Goal: Find specific page/section: Find specific page/section

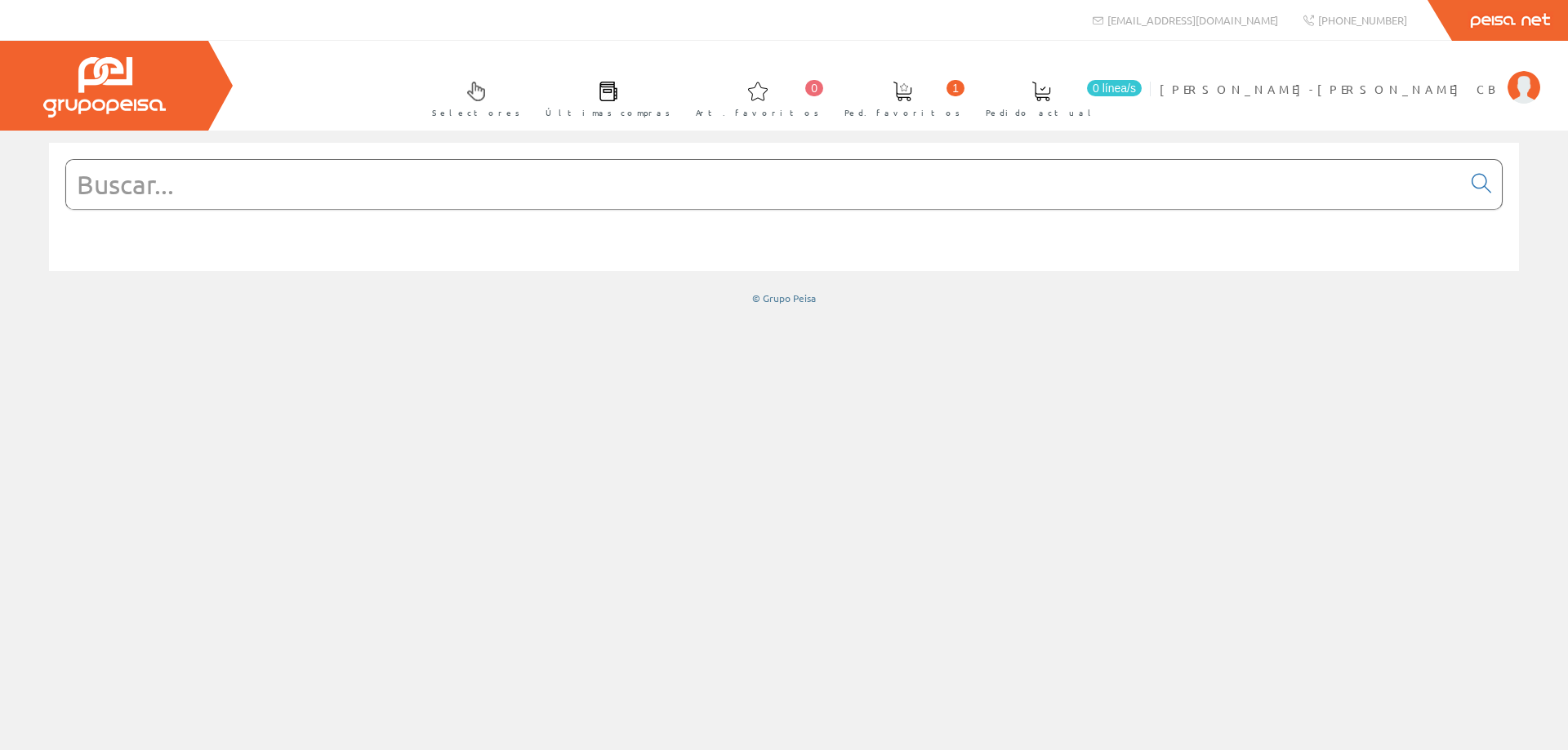
click at [191, 191] on input "text" at bounding box center [764, 185] width 1395 height 49
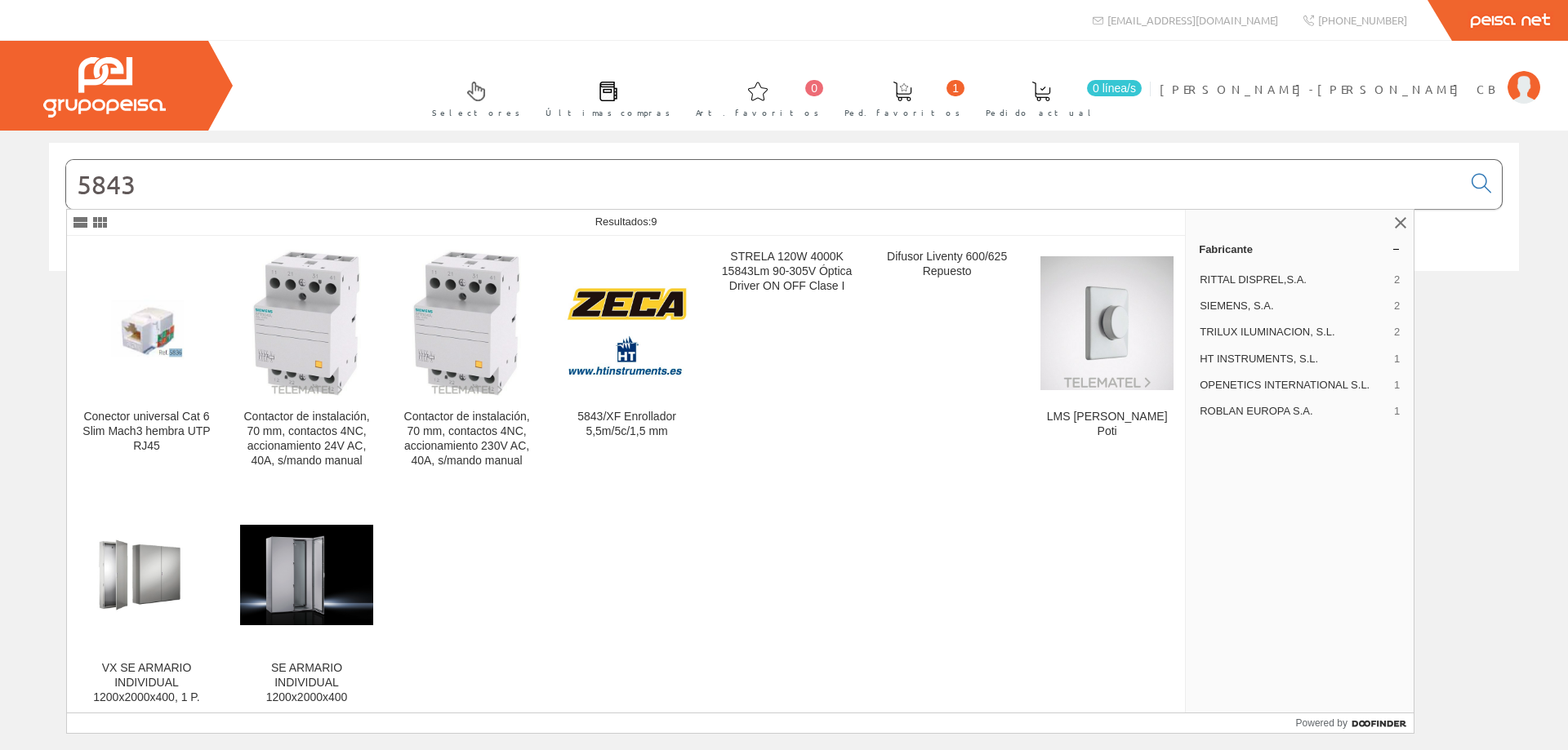
type input "5843"
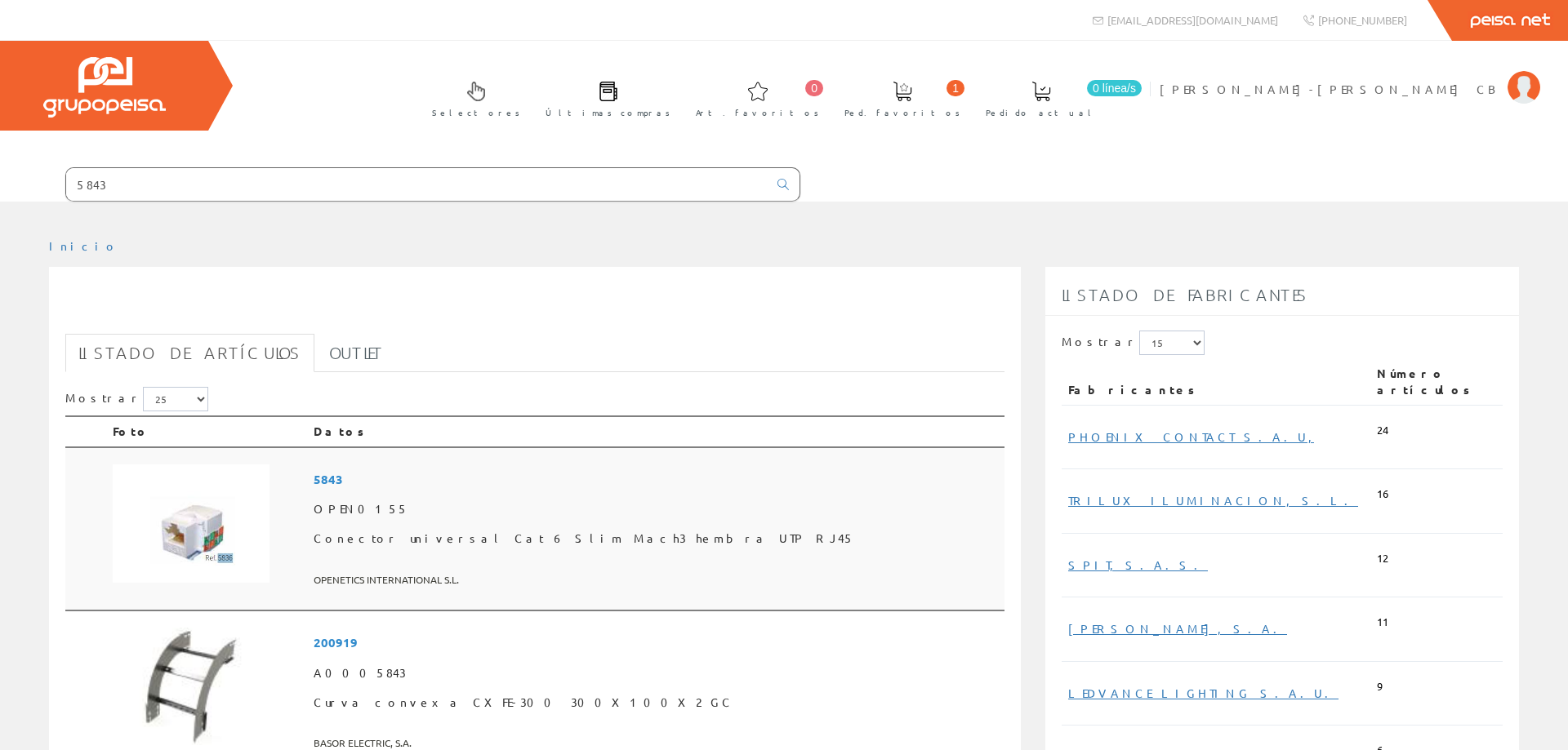
click at [194, 530] on img at bounding box center [191, 524] width 157 height 119
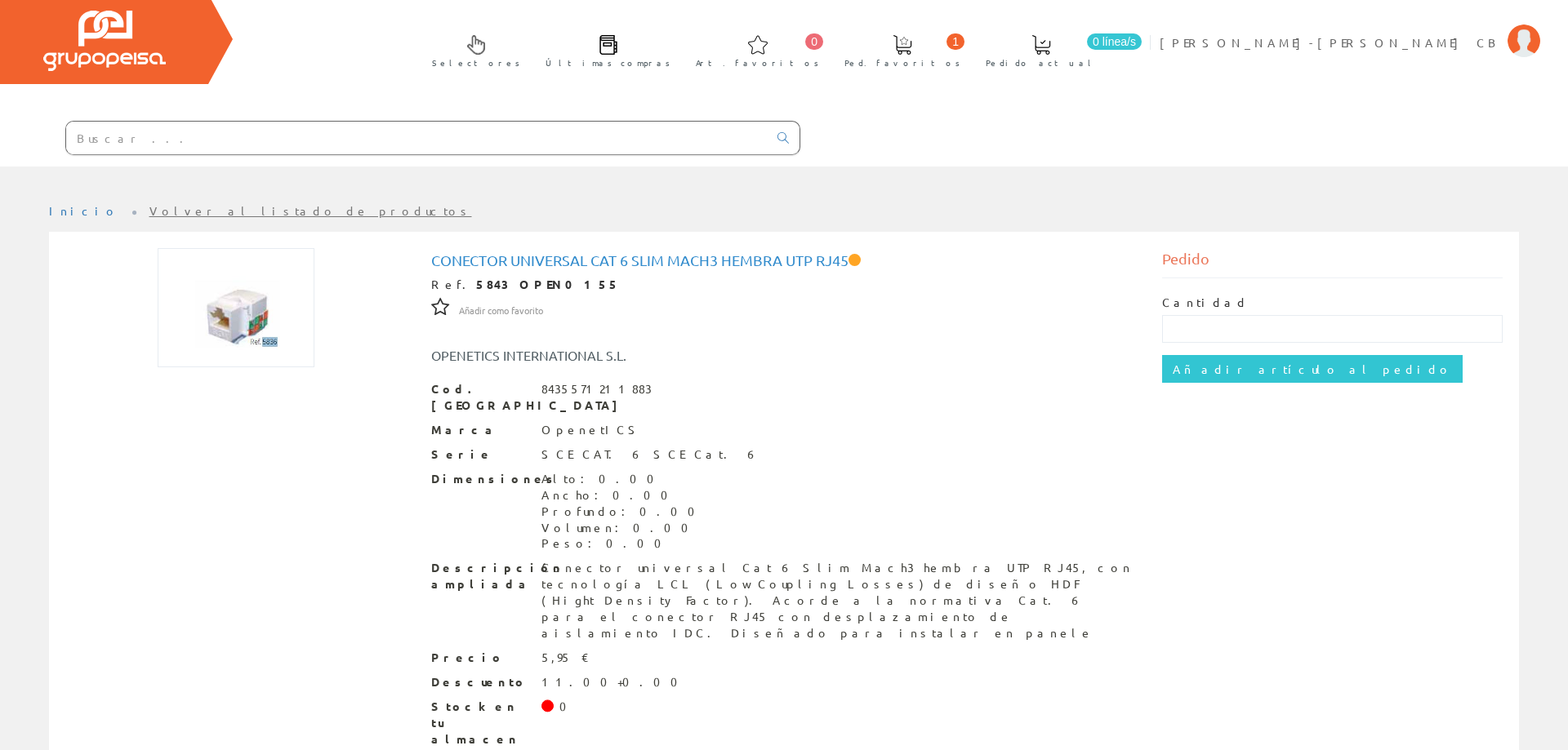
scroll to position [74, 0]
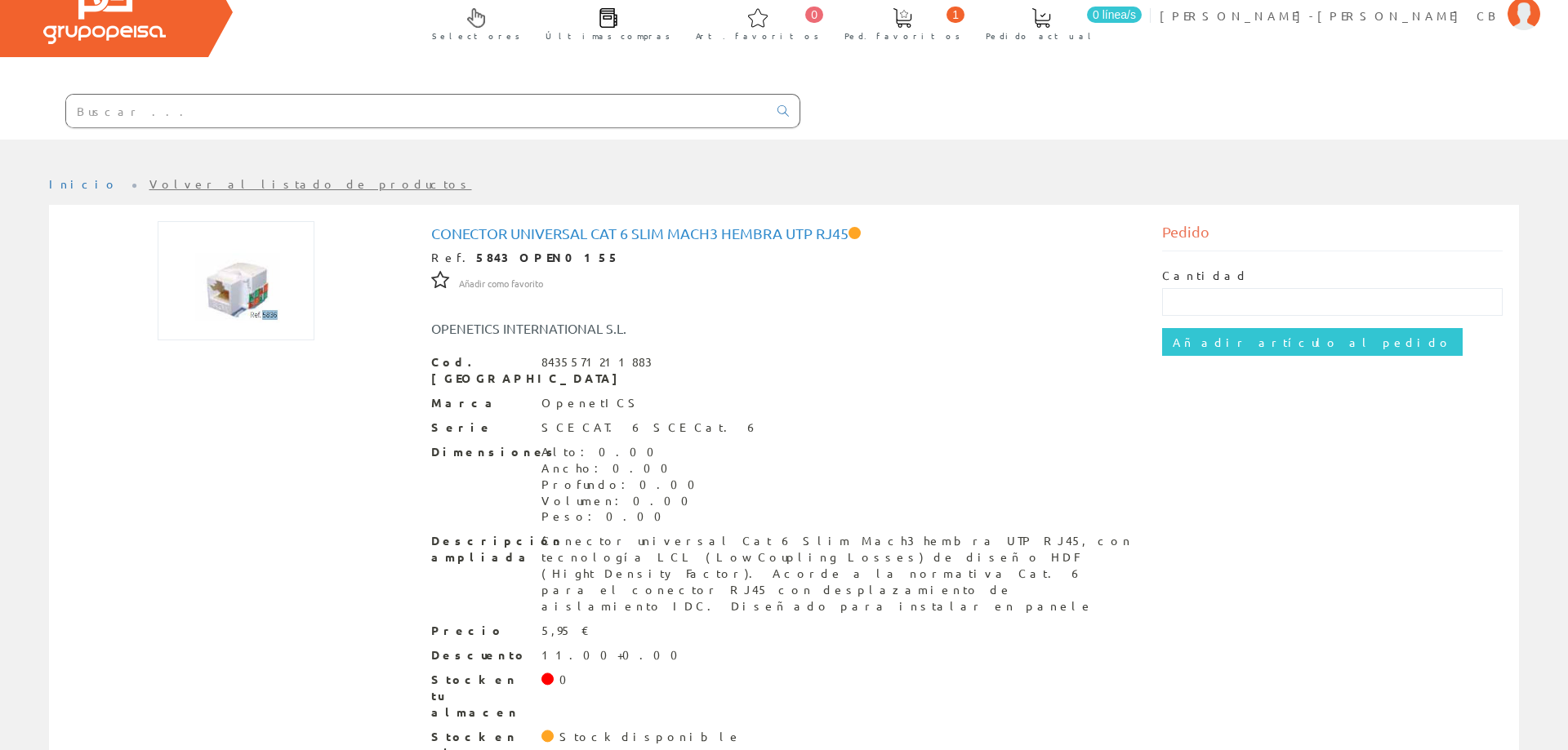
click at [549, 730] on span at bounding box center [547, 736] width 12 height 12
click at [92, 116] on input "text" at bounding box center [416, 110] width 701 height 33
type input "RJ45"
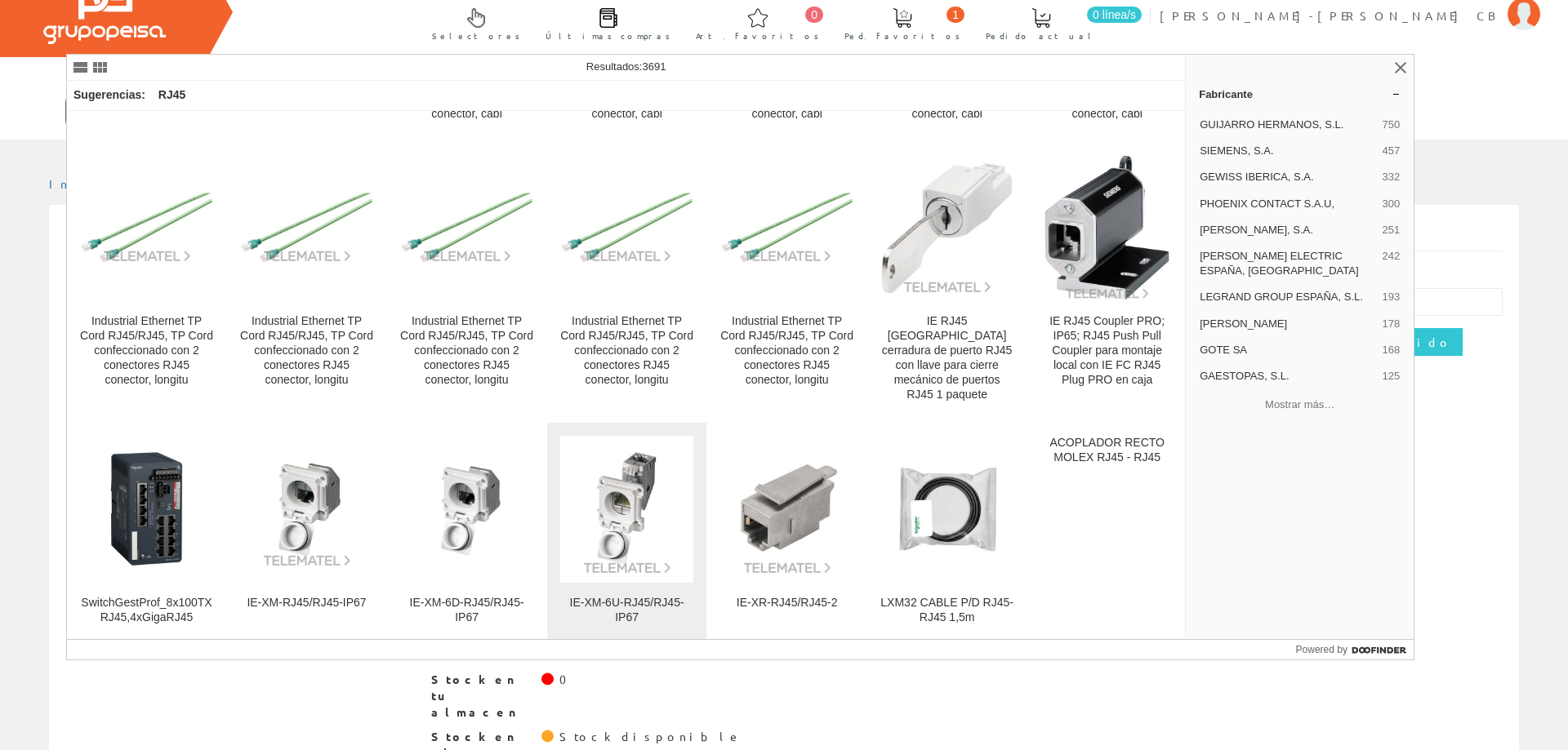
scroll to position [731, 0]
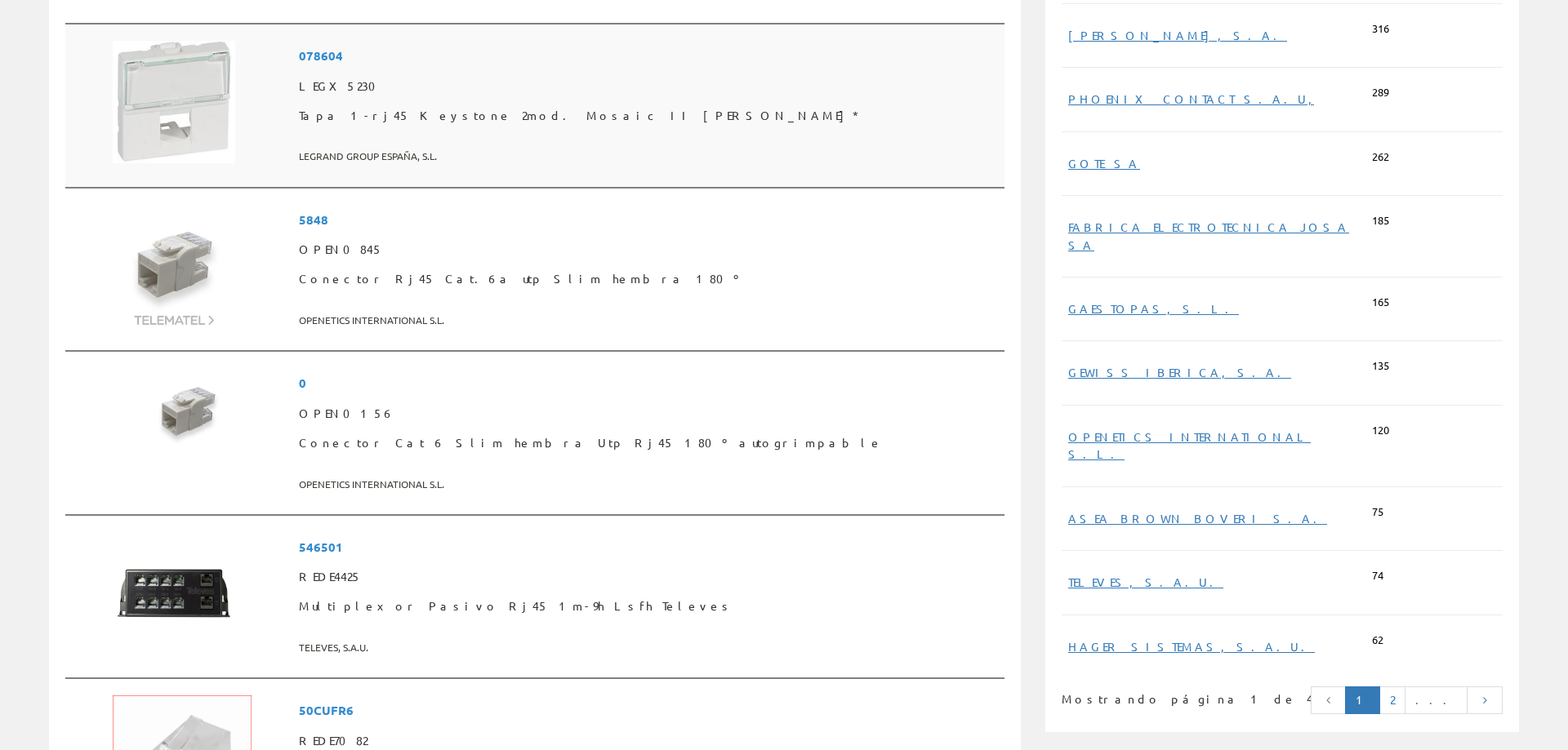
scroll to position [888, 0]
